Goal: Find specific page/section: Find specific page/section

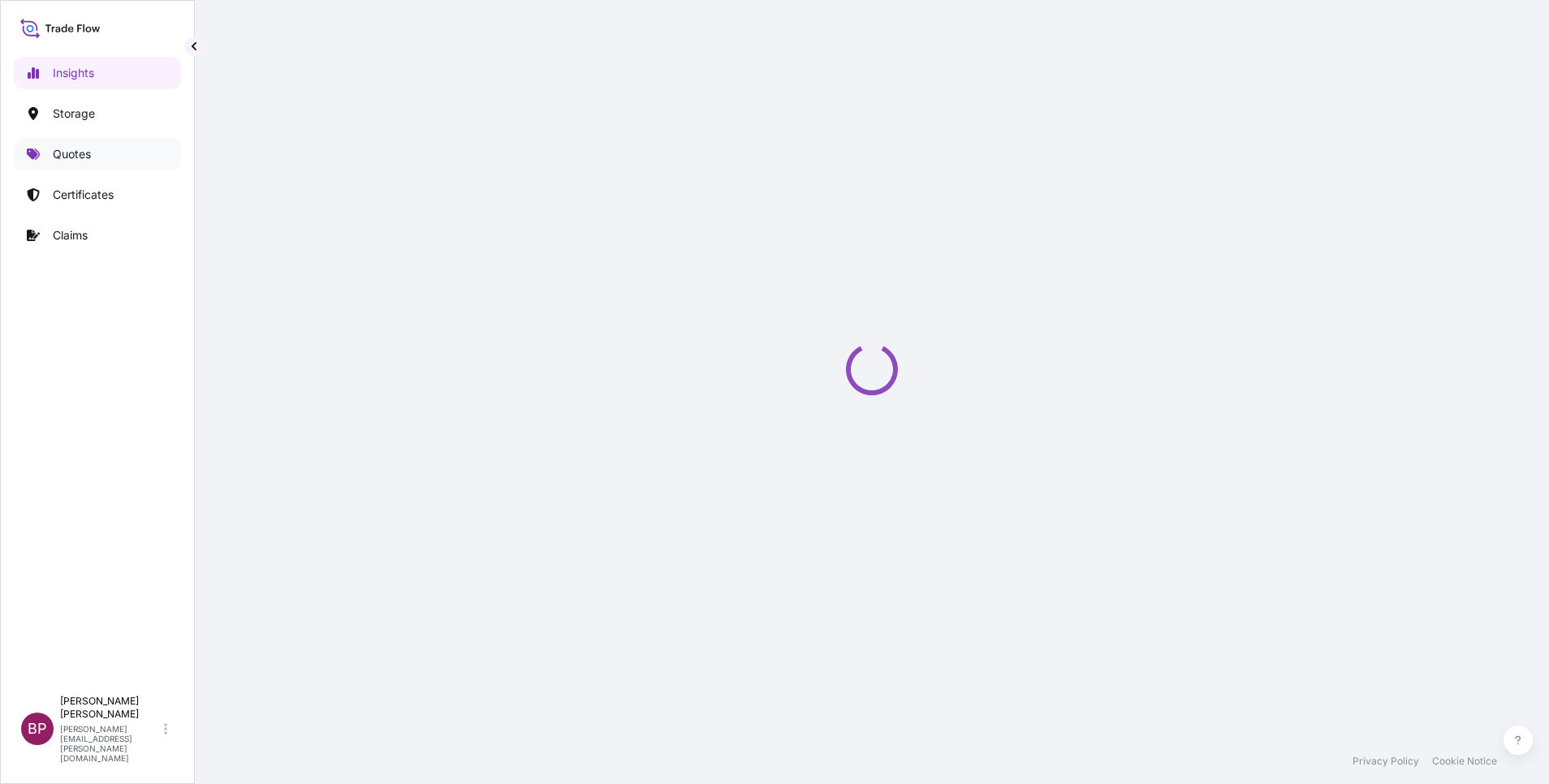
select select "2025"
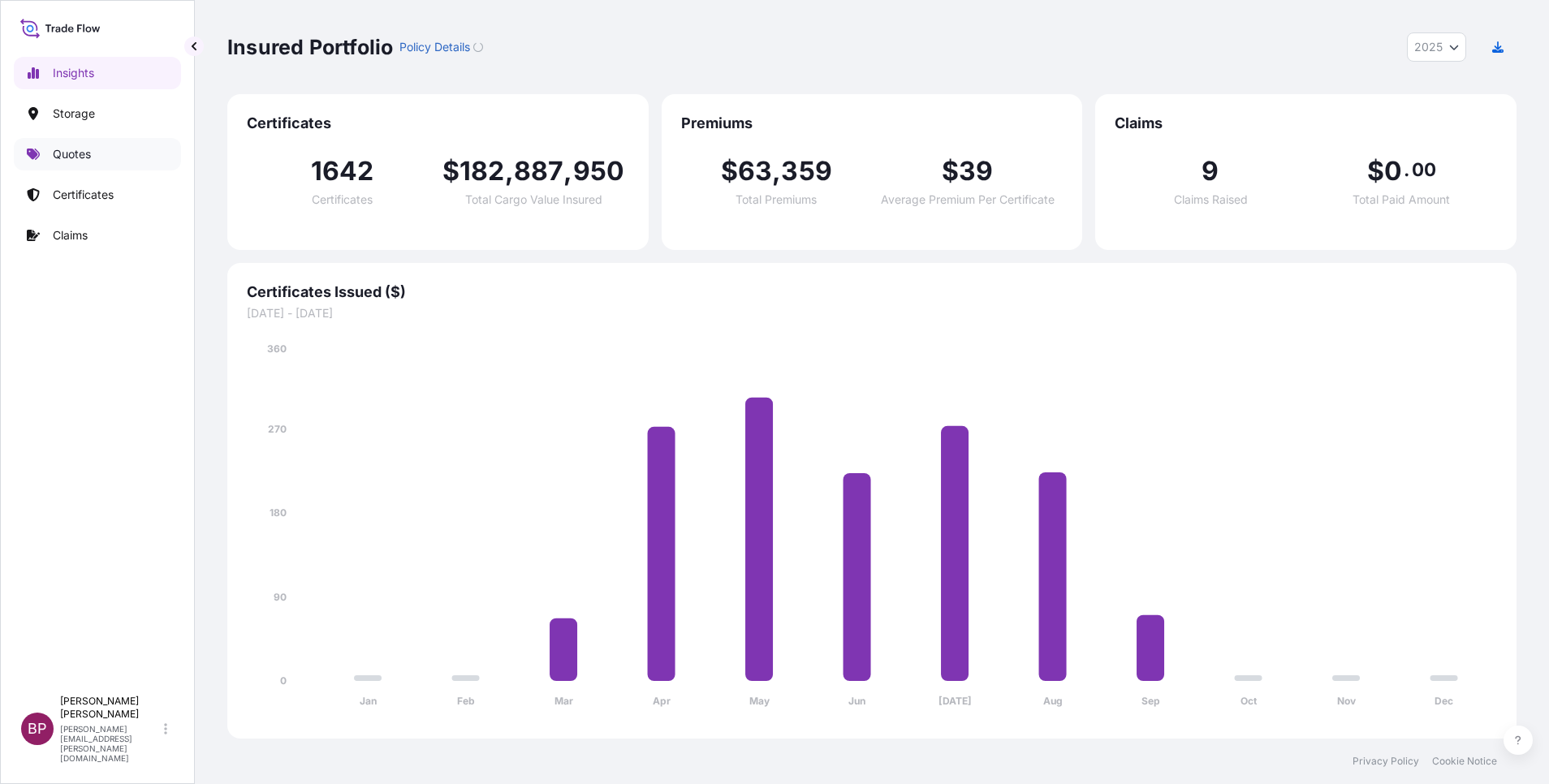
click at [96, 156] on link "Quotes" at bounding box center [98, 154] width 167 height 33
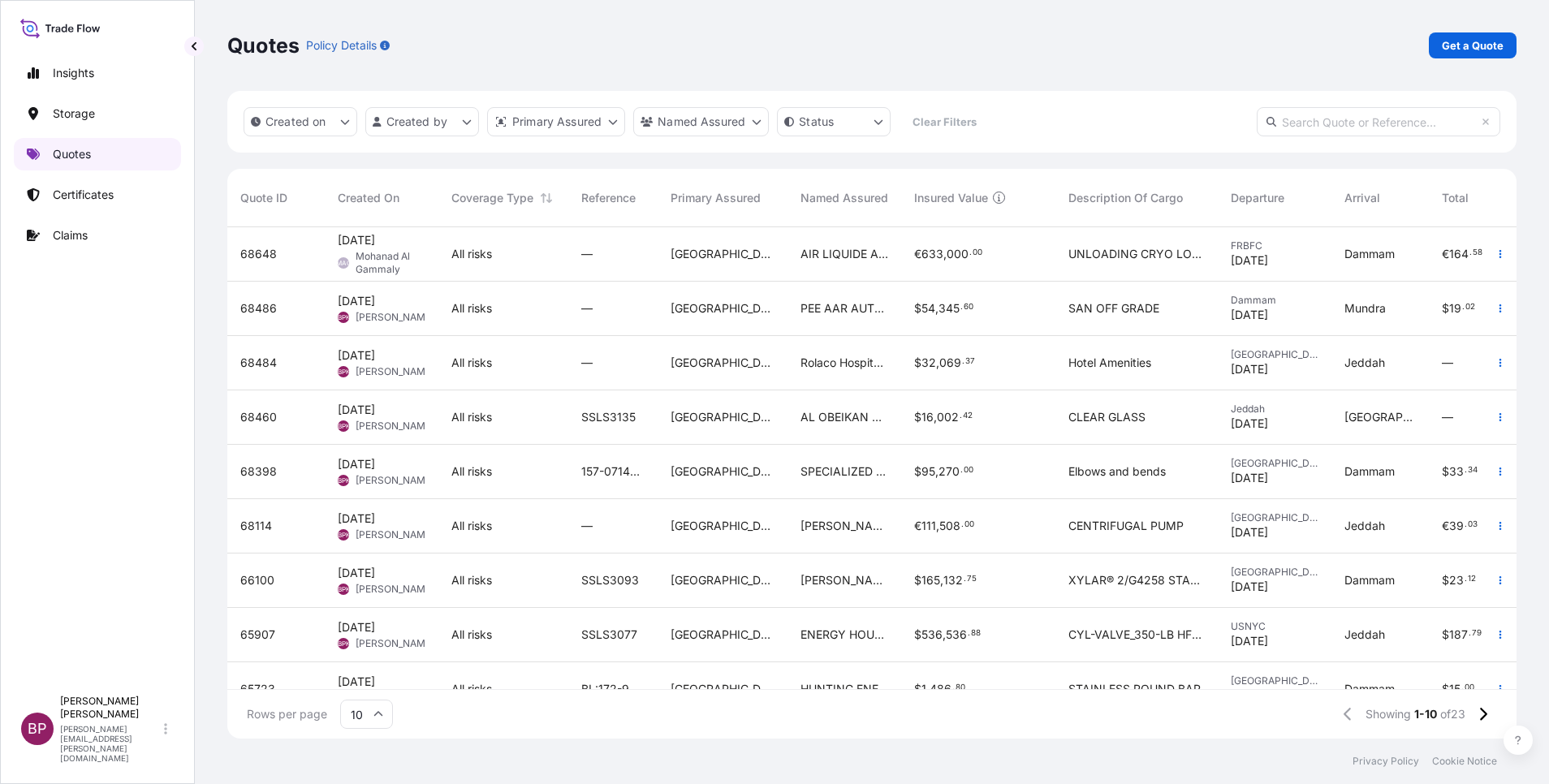
click at [85, 152] on p "Quotes" at bounding box center [71, 154] width 39 height 16
click at [89, 188] on p "Certificates" at bounding box center [83, 194] width 61 height 16
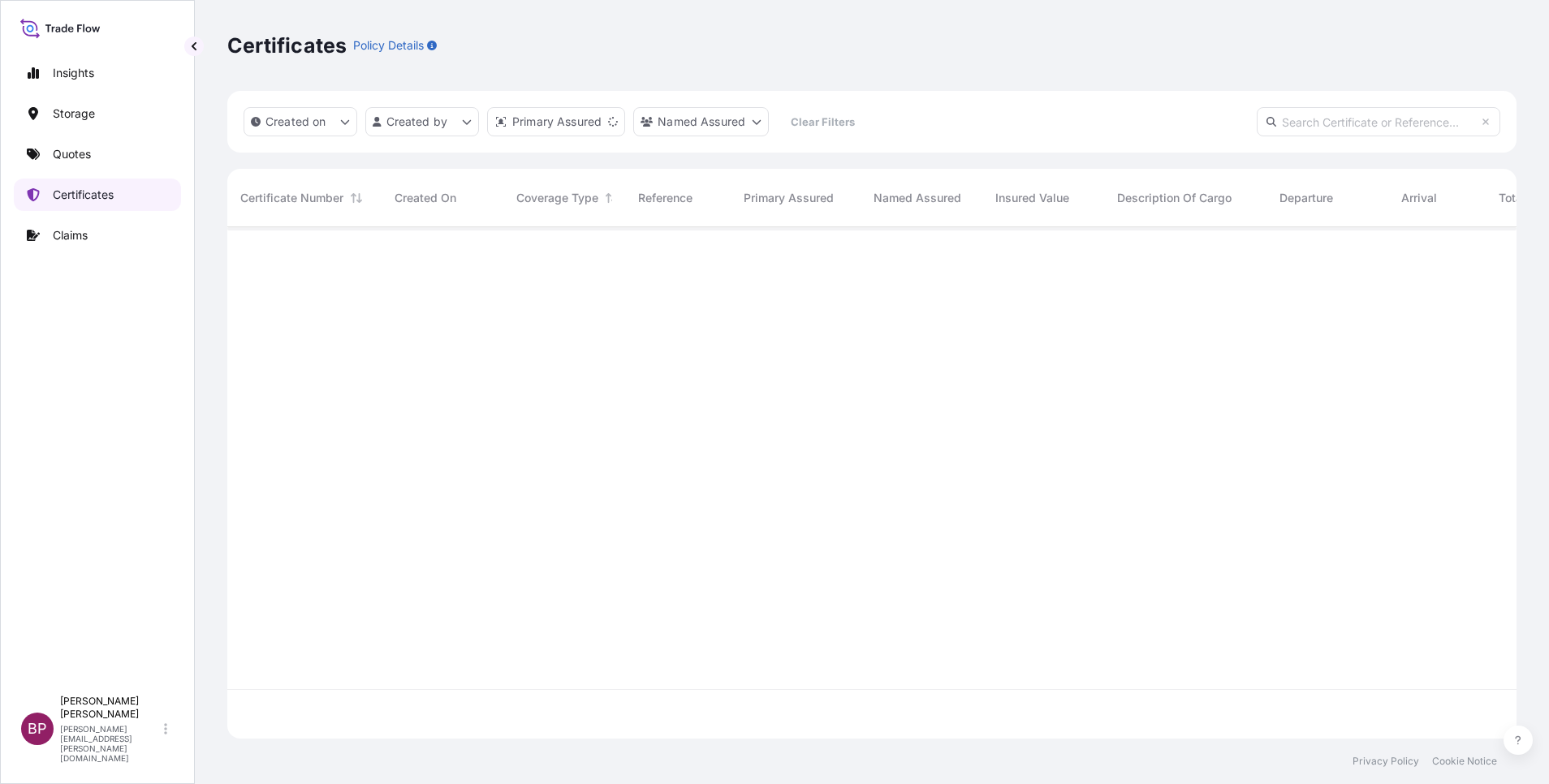
scroll to position [501, 1270]
